Goal: Find specific page/section: Locate a particular part of the current website

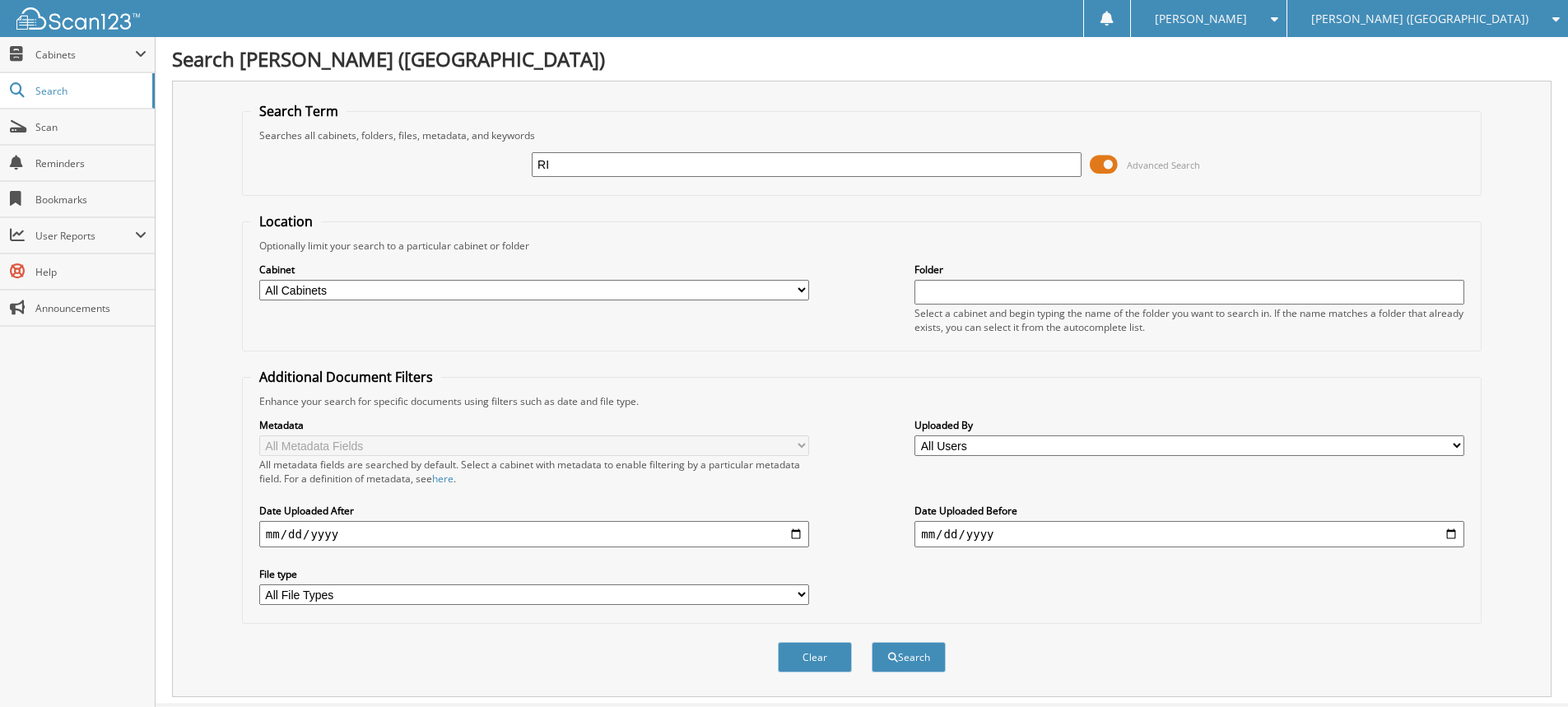
type input "R"
type input "3NB89923"
click at [872, 642] on button "Search" at bounding box center [909, 658] width 74 height 31
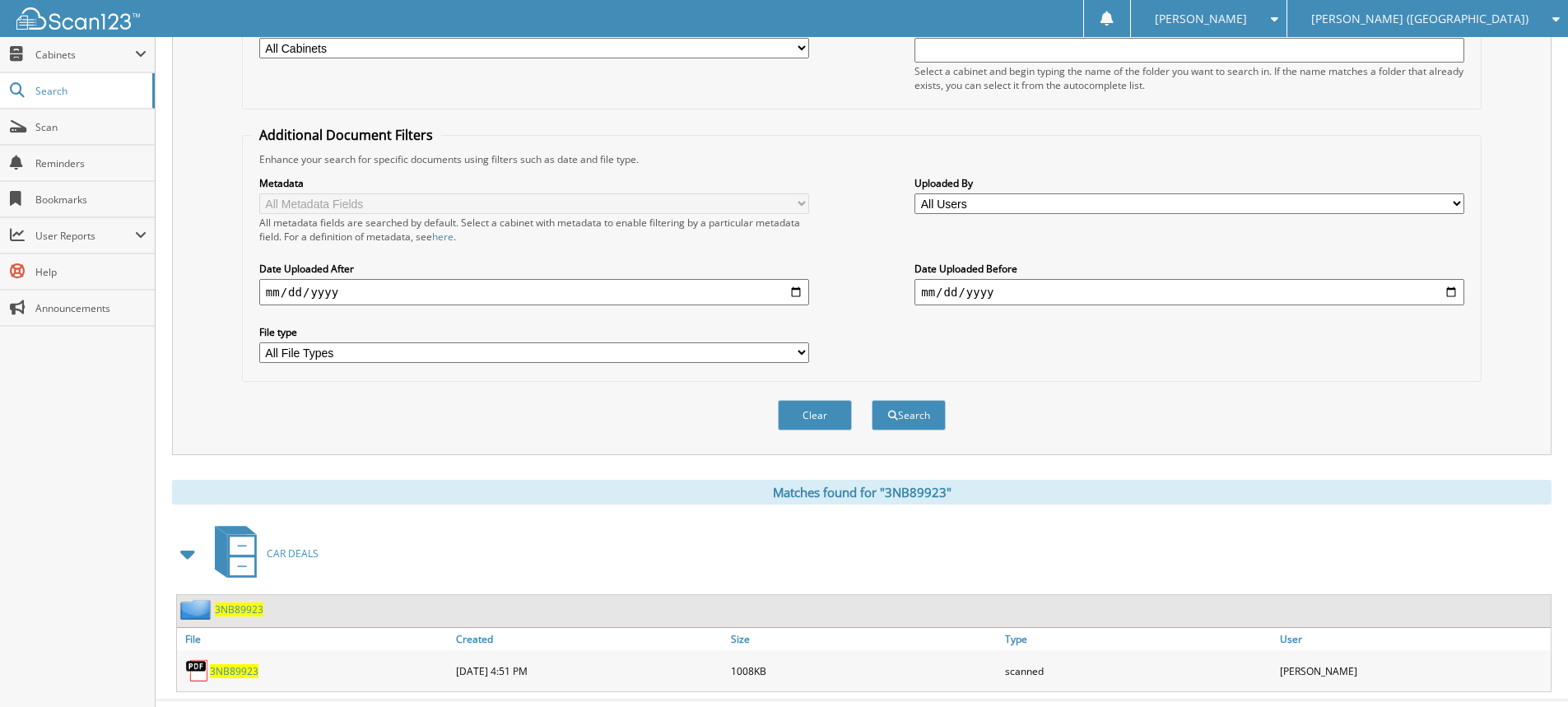
scroll to position [278, 0]
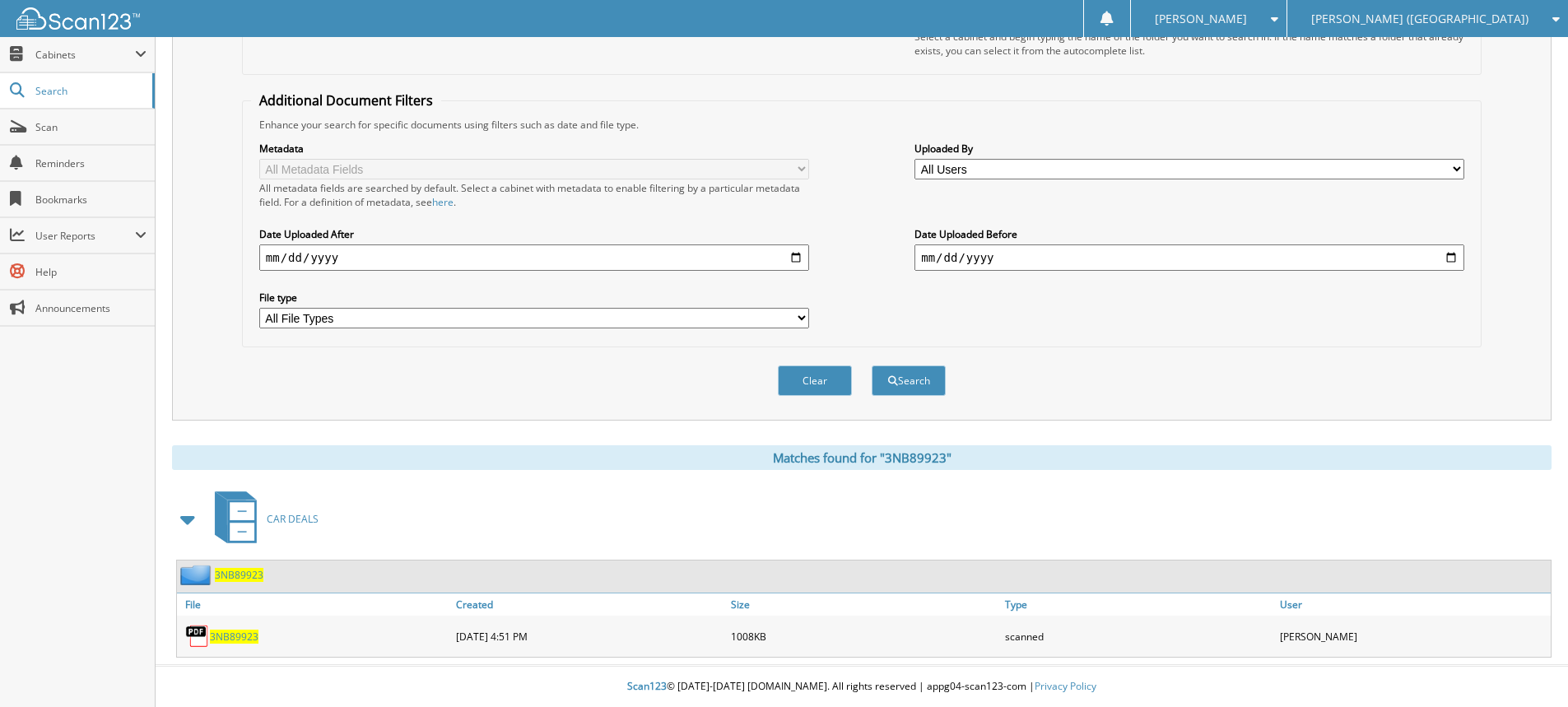
click at [242, 635] on span "3NB89923" at bounding box center [234, 637] width 48 height 14
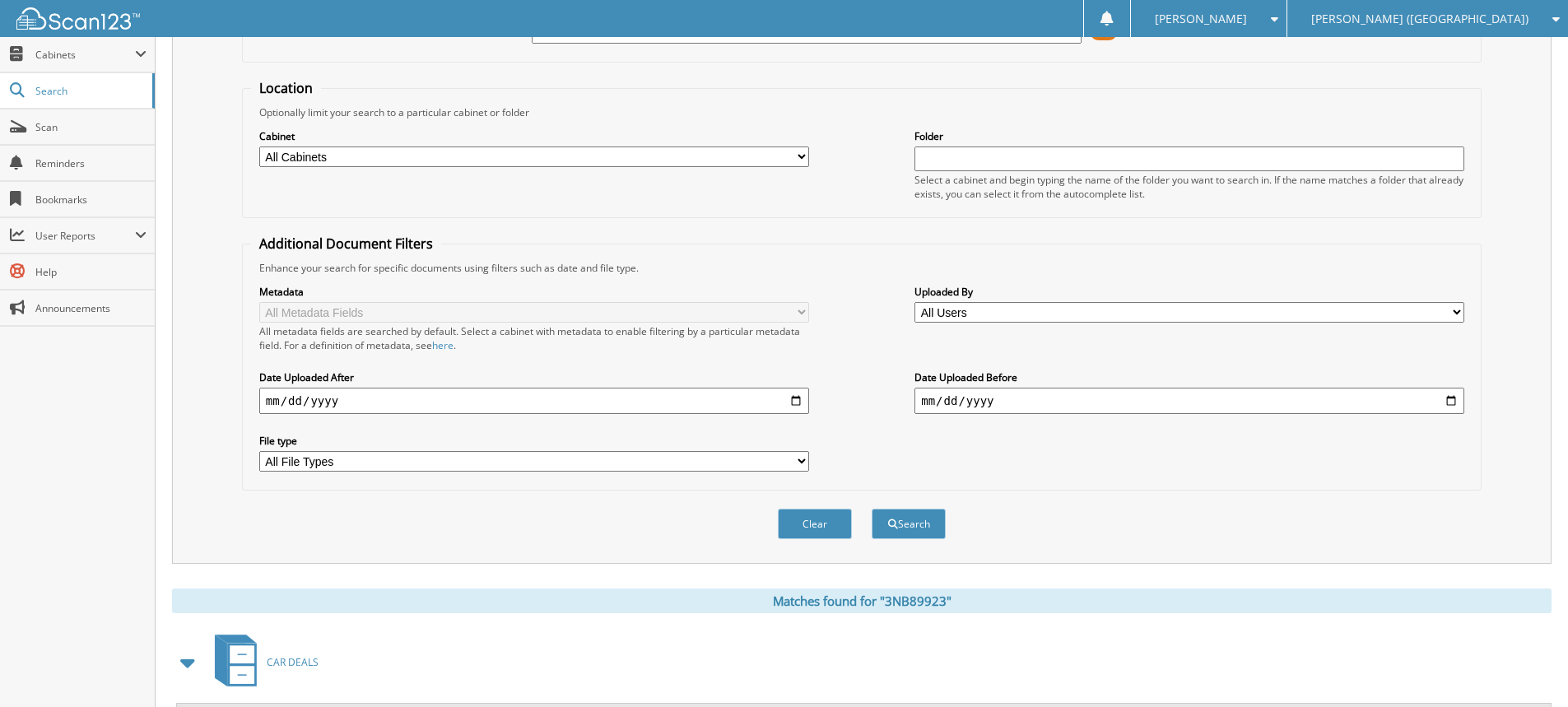
scroll to position [0, 0]
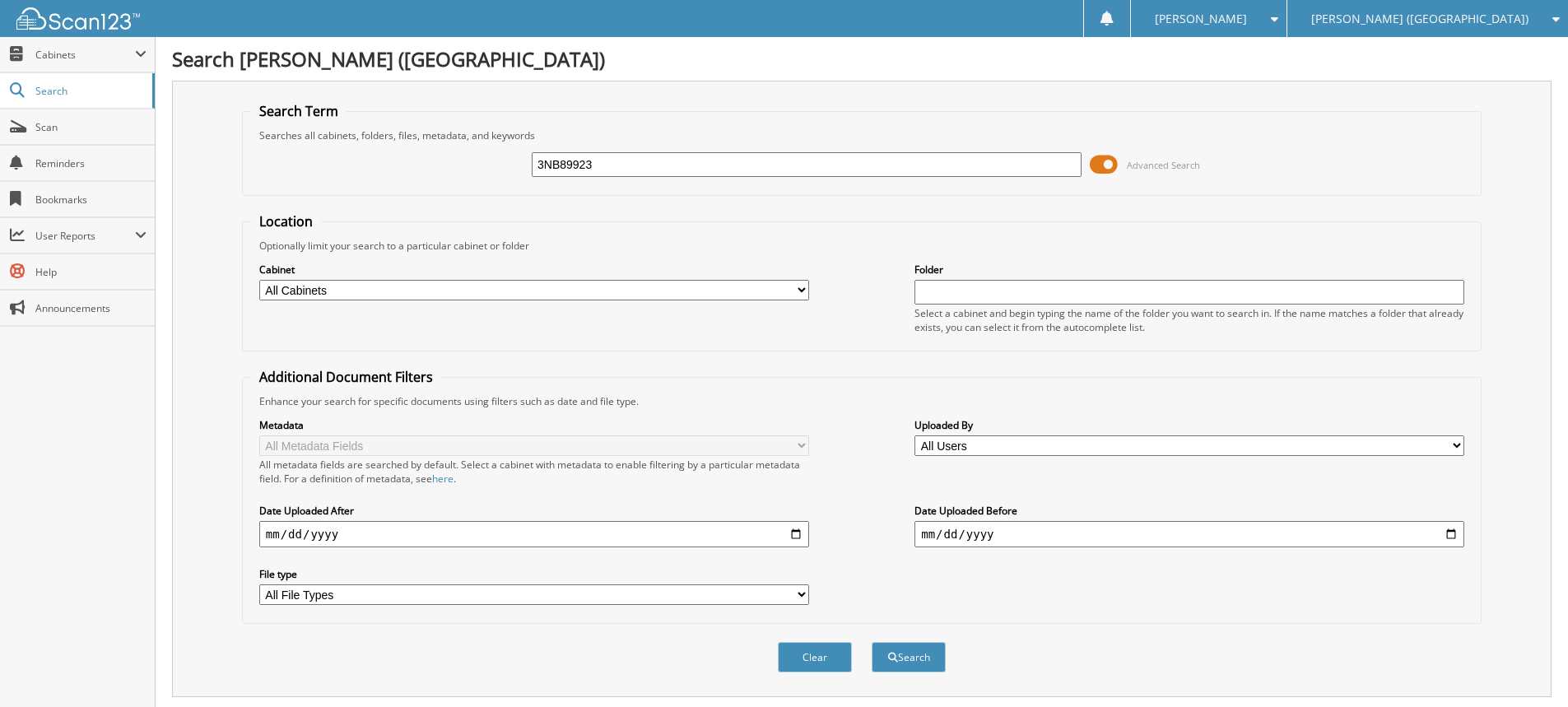
drag, startPoint x: 610, startPoint y: 169, endPoint x: 454, endPoint y: 164, distance: 156.1
click at [559, 159] on input "3NB89923" at bounding box center [806, 164] width 550 height 24
type input "3"
type input "MU701456"
click at [872, 642] on button "Search" at bounding box center [909, 658] width 74 height 31
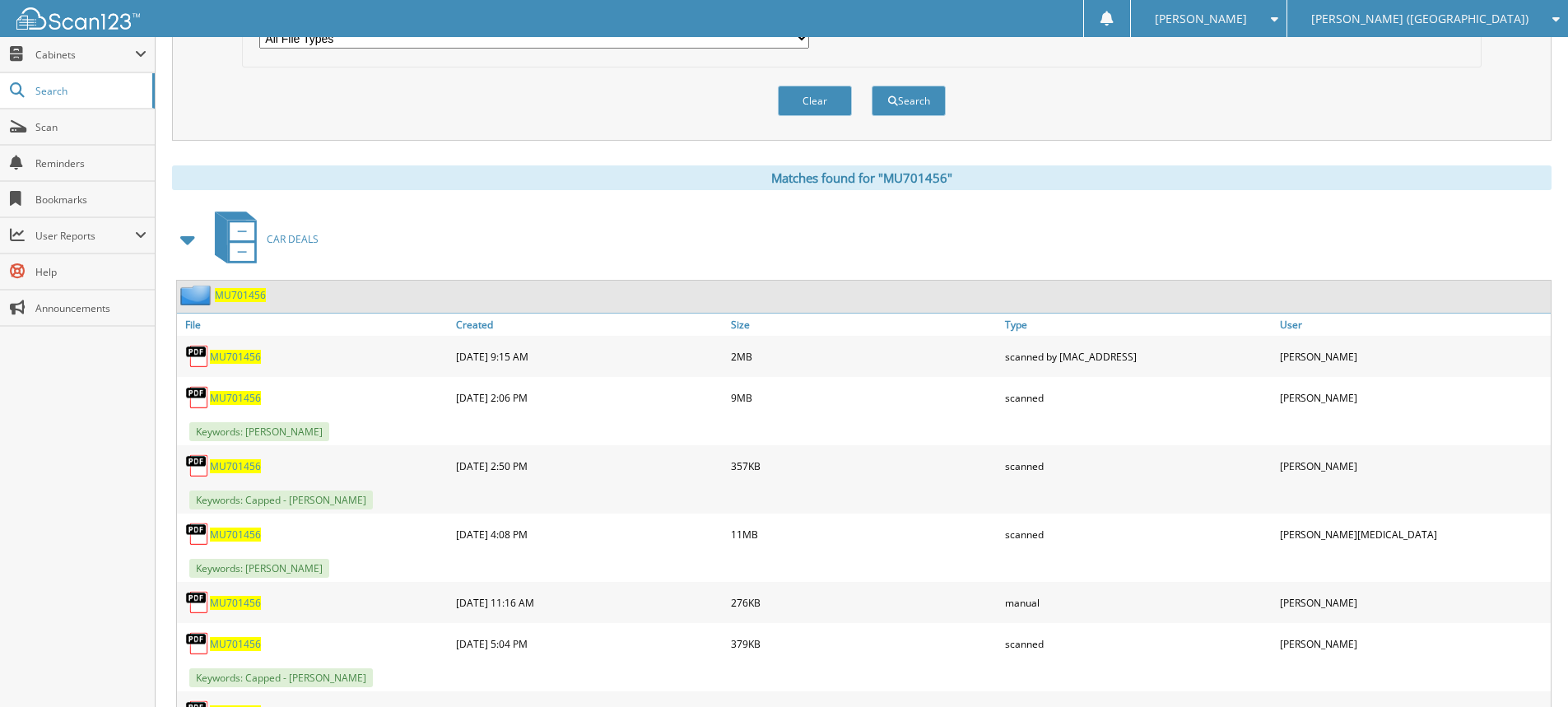
scroll to position [675, 0]
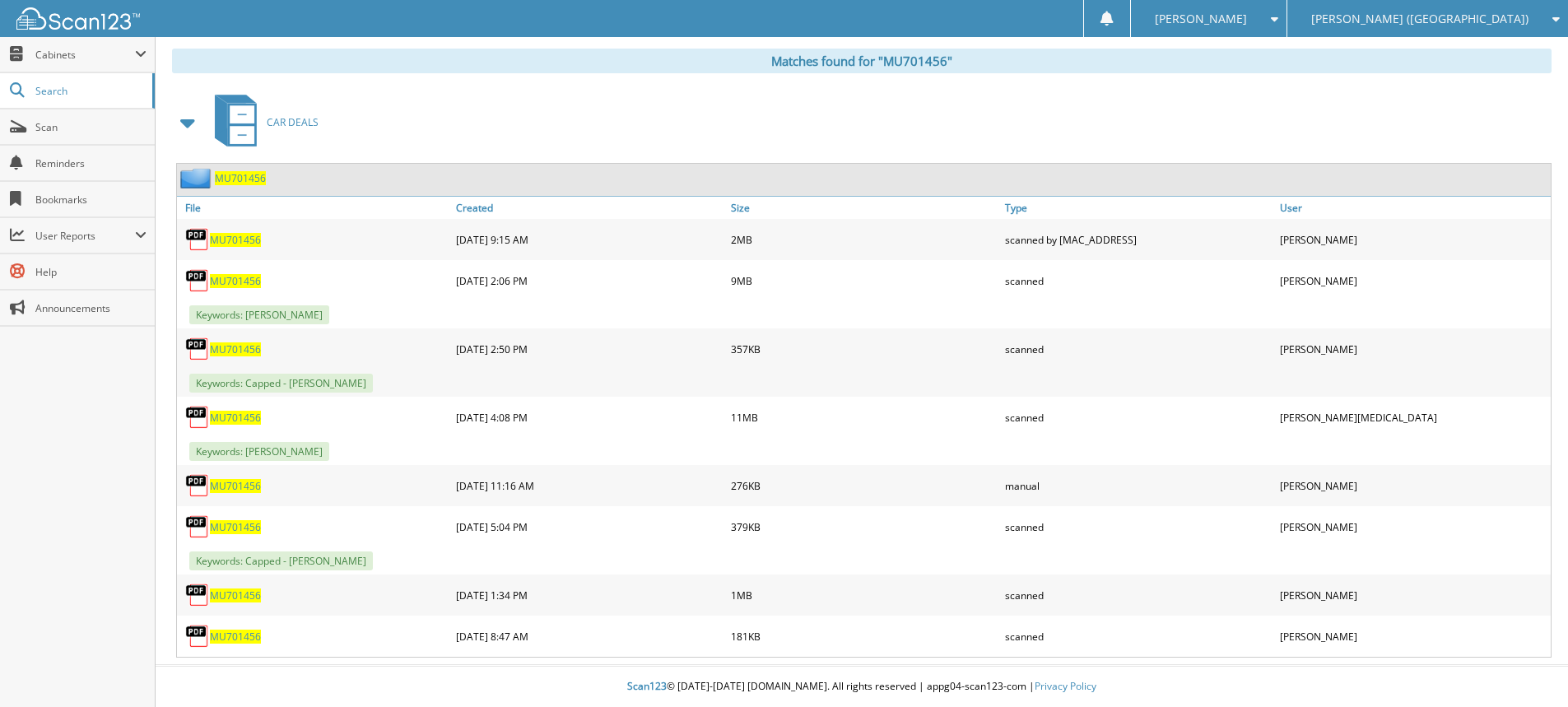
click at [233, 592] on span "MU701456" at bounding box center [235, 596] width 51 height 14
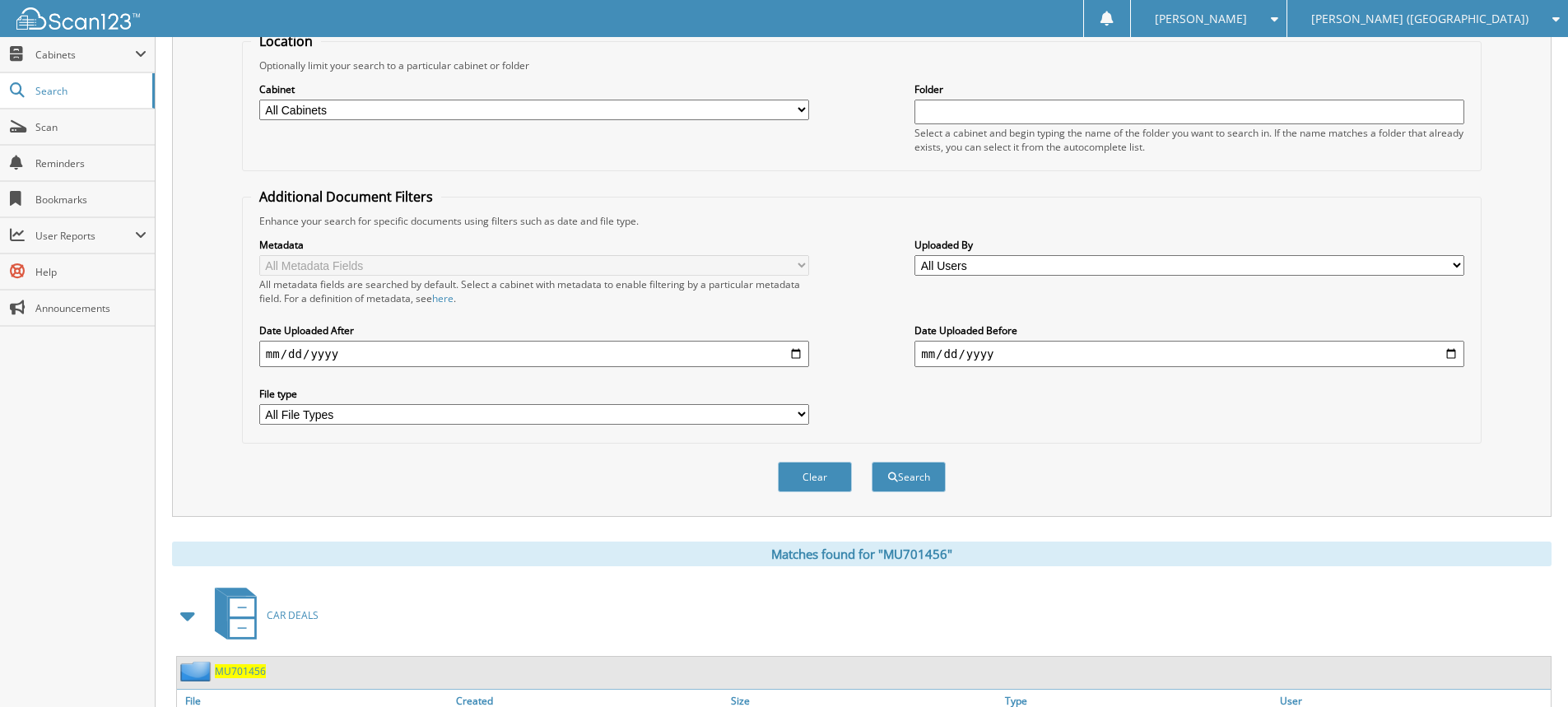
scroll to position [0, 0]
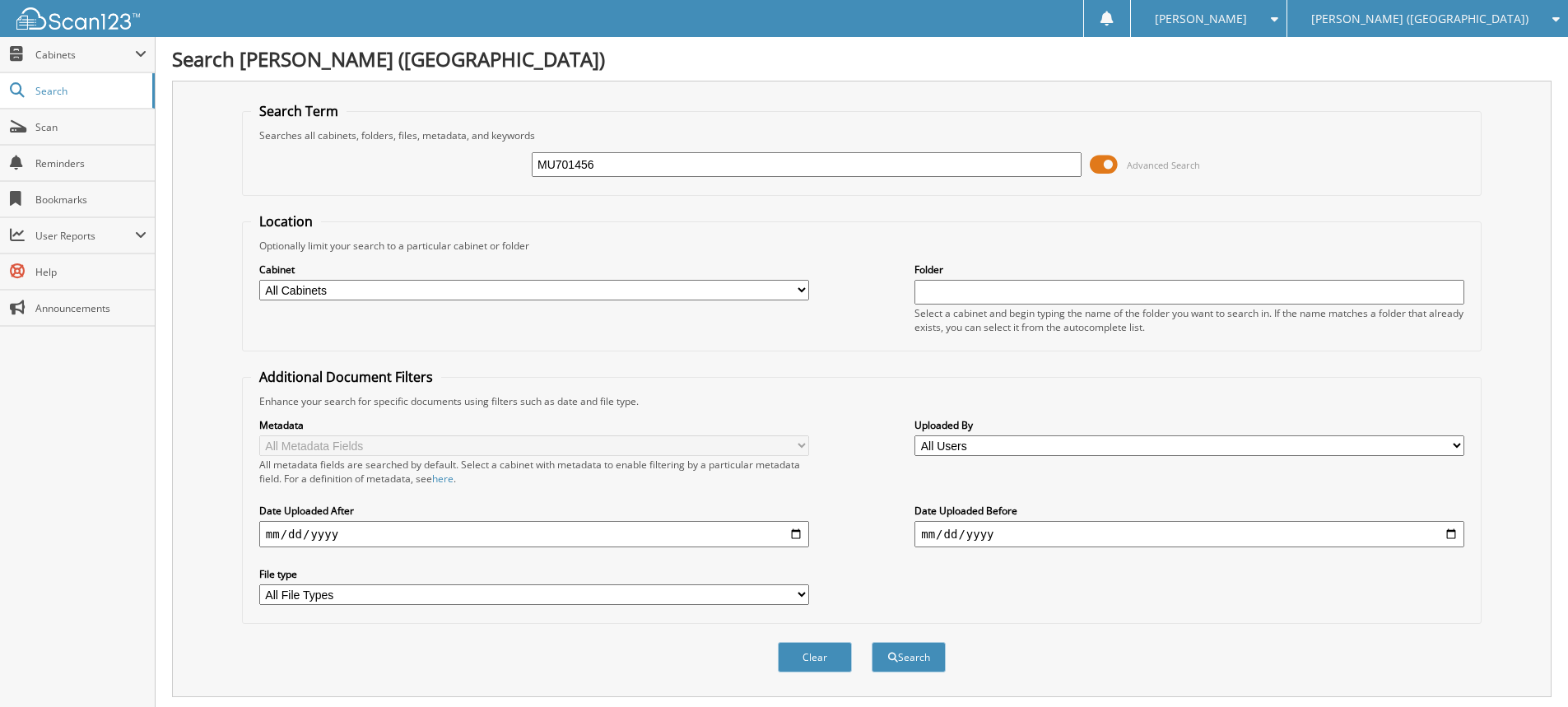
drag, startPoint x: 646, startPoint y: 170, endPoint x: 240, endPoint y: 140, distance: 407.1
click at [237, 142] on div "Search Term Searches all cabinets, folders, files, metadata, and keywords MU701…" at bounding box center [862, 389] width 1379 height 616
type input "R0172036"
click at [872, 642] on button "Search" at bounding box center [909, 658] width 74 height 31
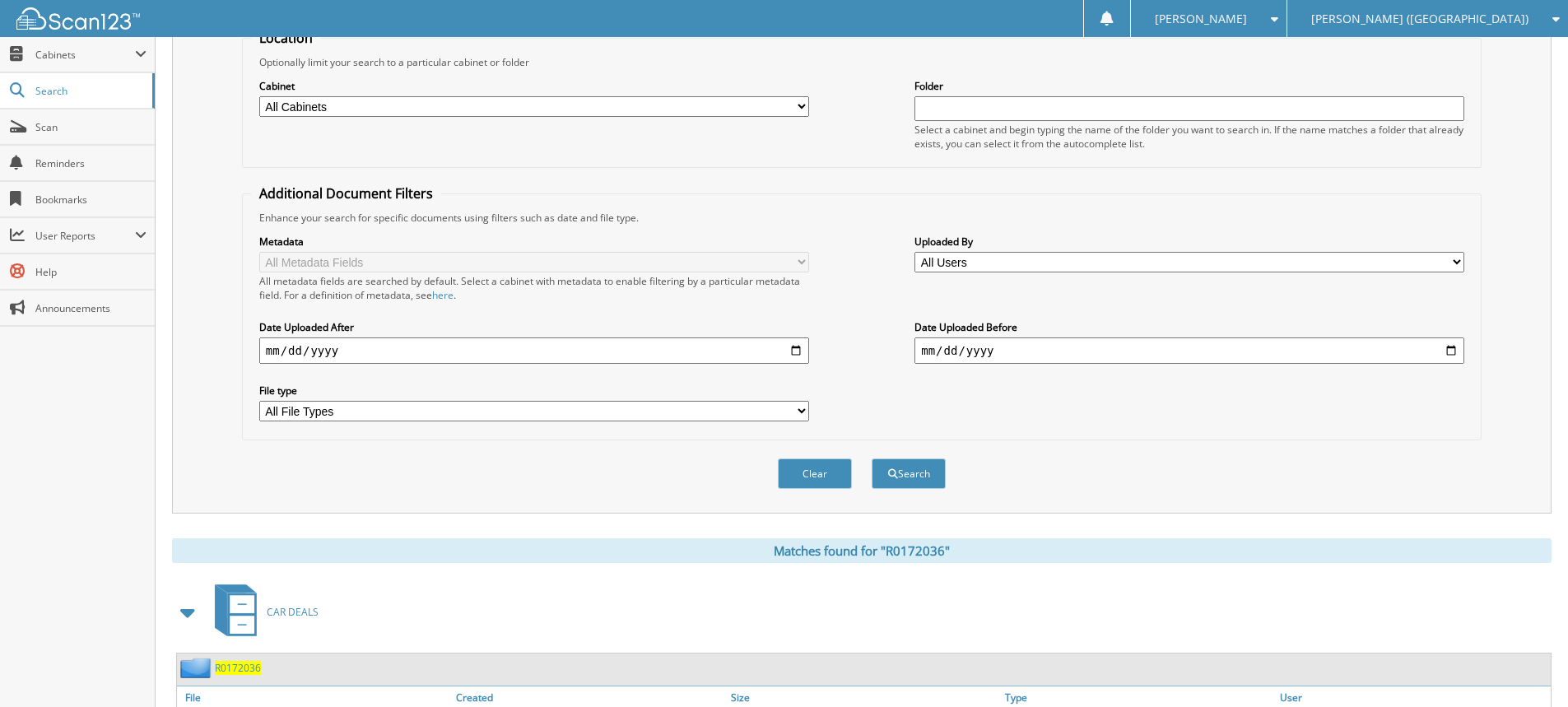
scroll to position [278, 0]
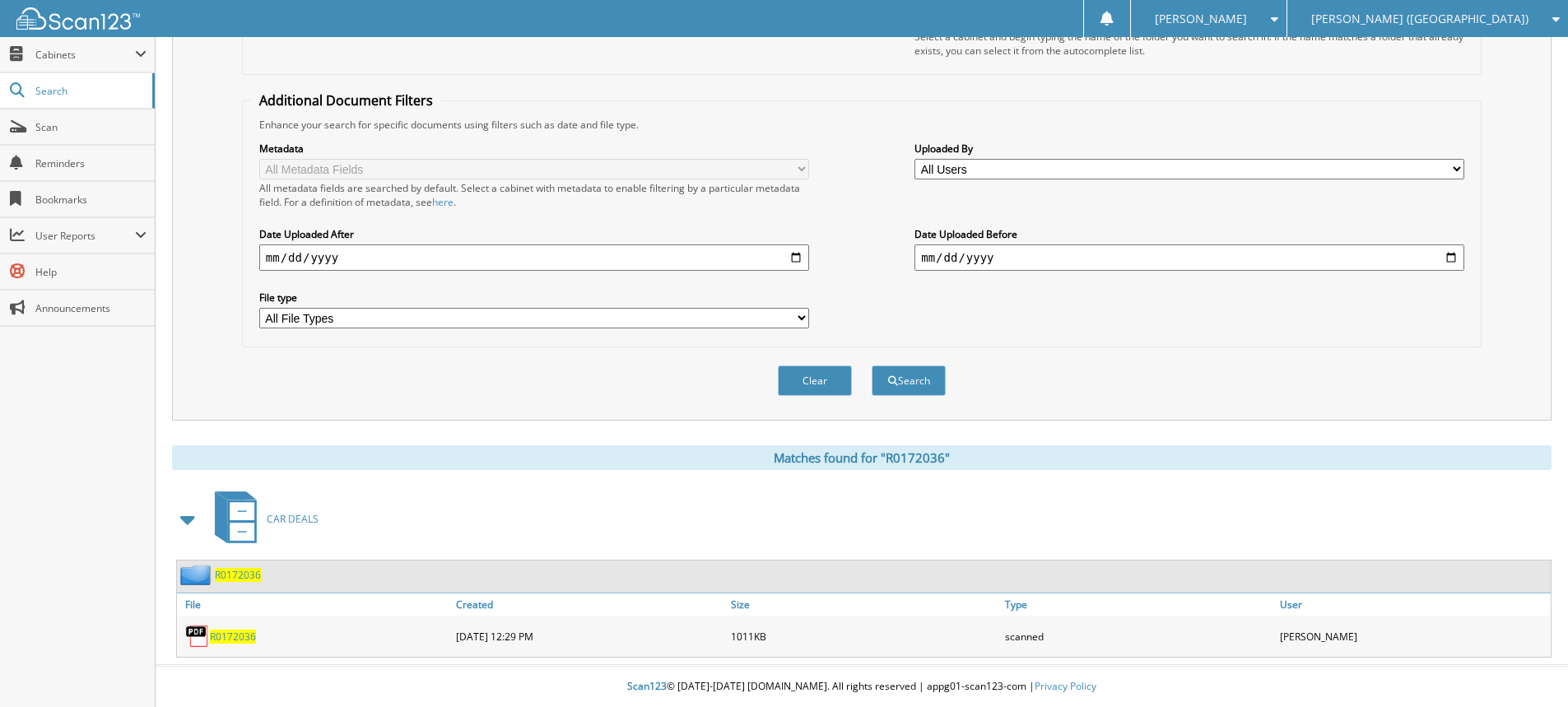
click at [246, 633] on span "R0172036" at bounding box center [233, 637] width 46 height 14
